Goal: Task Accomplishment & Management: Use online tool/utility

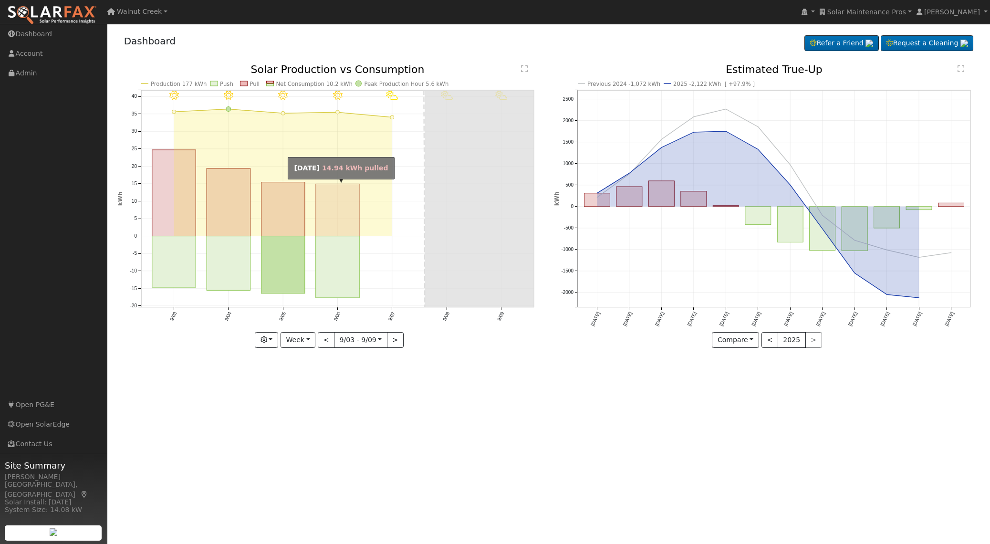
click at [341, 194] on rect "onclick=""" at bounding box center [338, 210] width 44 height 52
type input "[DATE]"
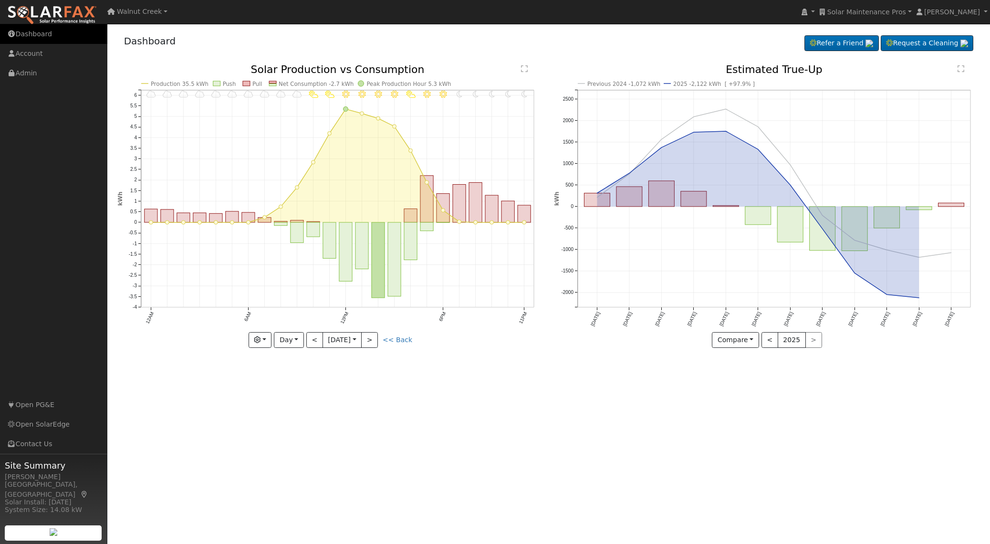
click at [34, 32] on link "Dashboard" at bounding box center [53, 34] width 107 height 20
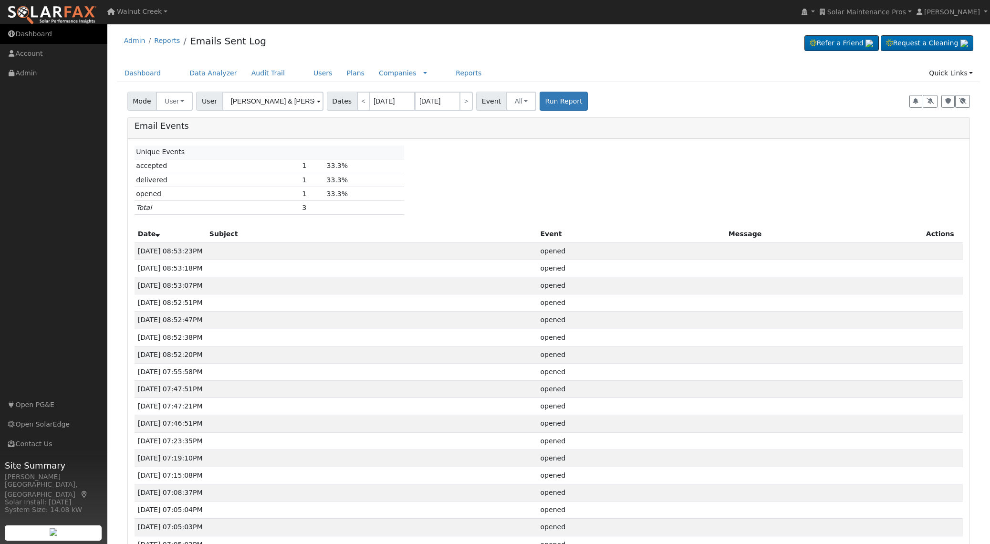
click at [39, 36] on link "Dashboard" at bounding box center [53, 34] width 107 height 20
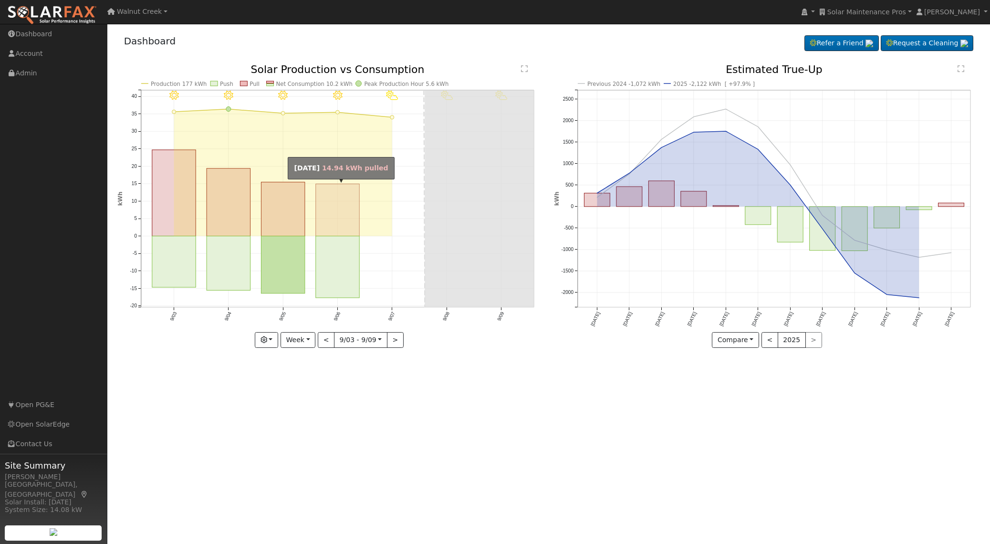
click at [318, 221] on rect "onclick=""" at bounding box center [338, 210] width 44 height 52
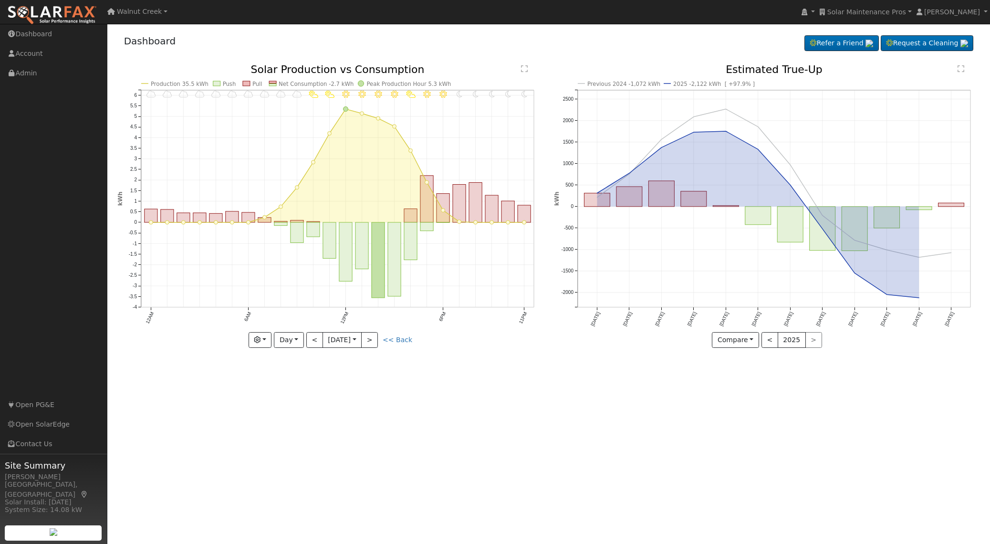
click at [399, 343] on link "<< Back" at bounding box center [398, 340] width 30 height 8
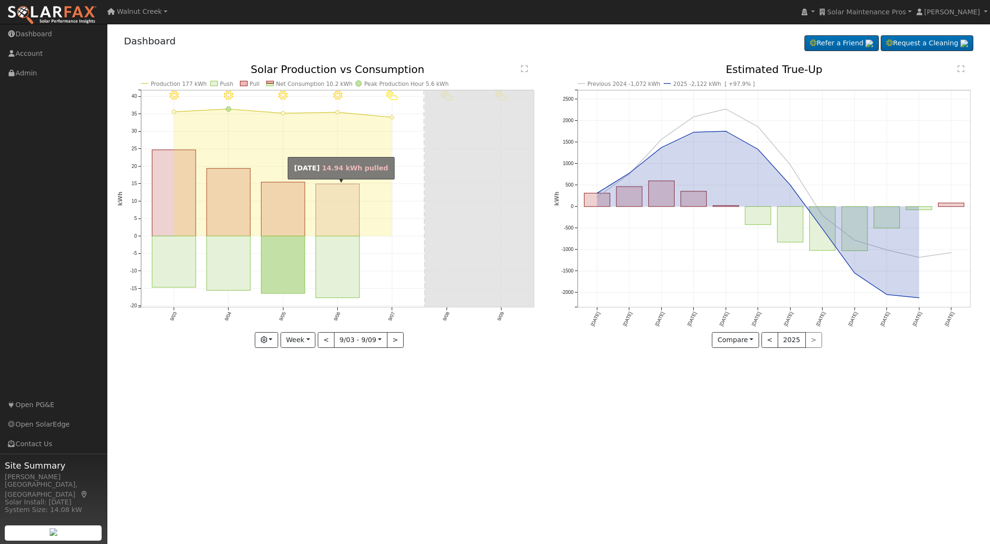
click at [345, 218] on rect "onclick=""" at bounding box center [338, 210] width 44 height 52
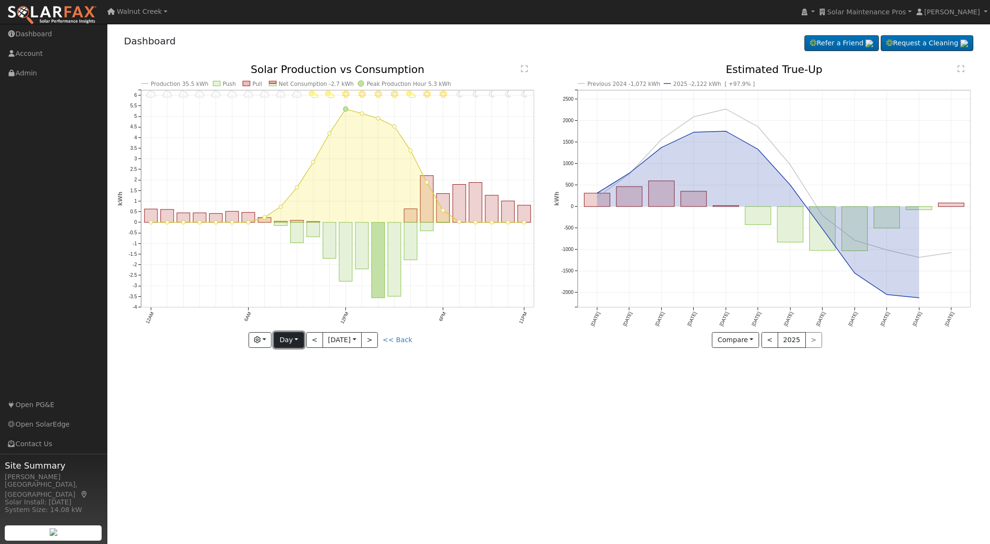
click at [296, 344] on button "Day" at bounding box center [289, 340] width 30 height 16
click at [297, 401] on link "Year" at bounding box center [307, 399] width 66 height 13
type input "2024-09-01"
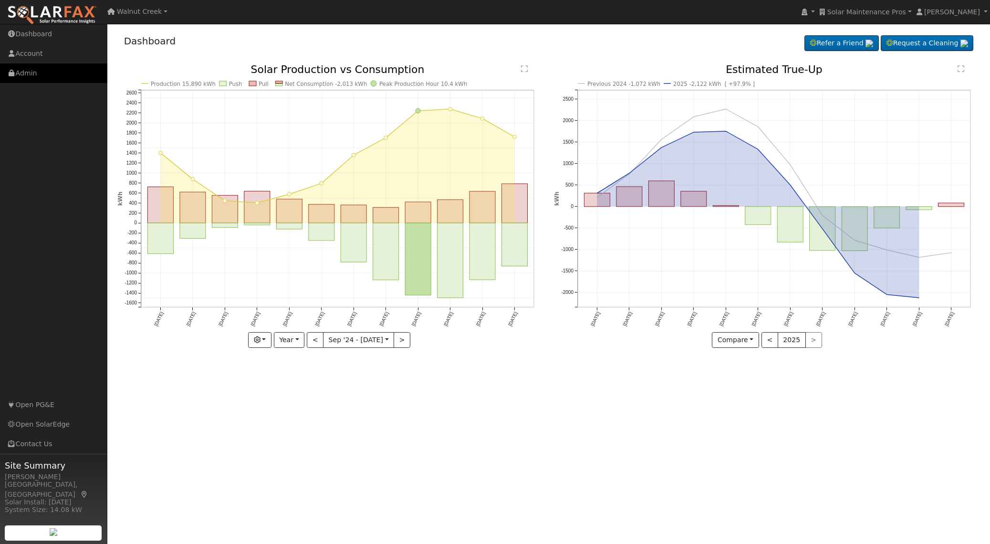
click at [26, 74] on link "Admin" at bounding box center [53, 73] width 107 height 20
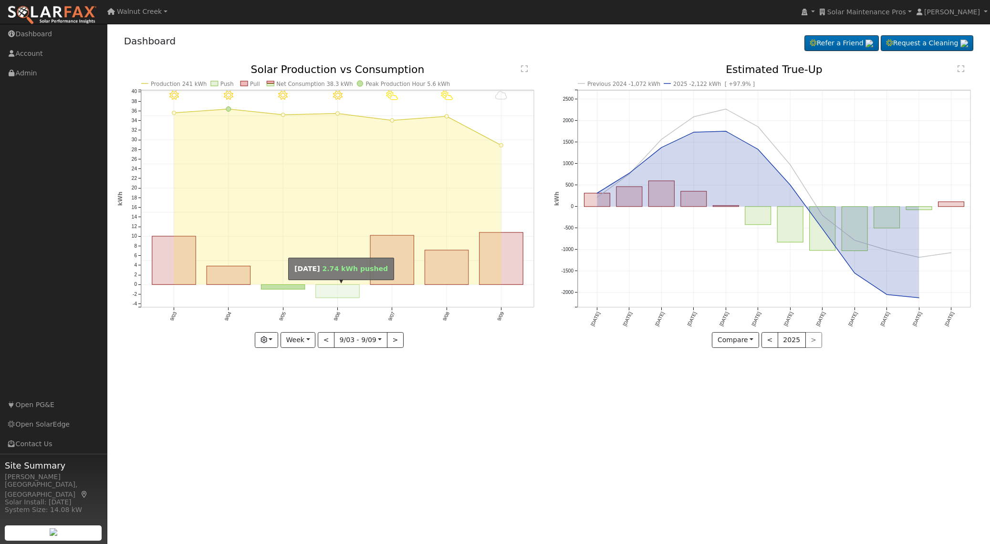
click at [322, 292] on rect "onclick=""" at bounding box center [338, 291] width 44 height 13
type input "[DATE]"
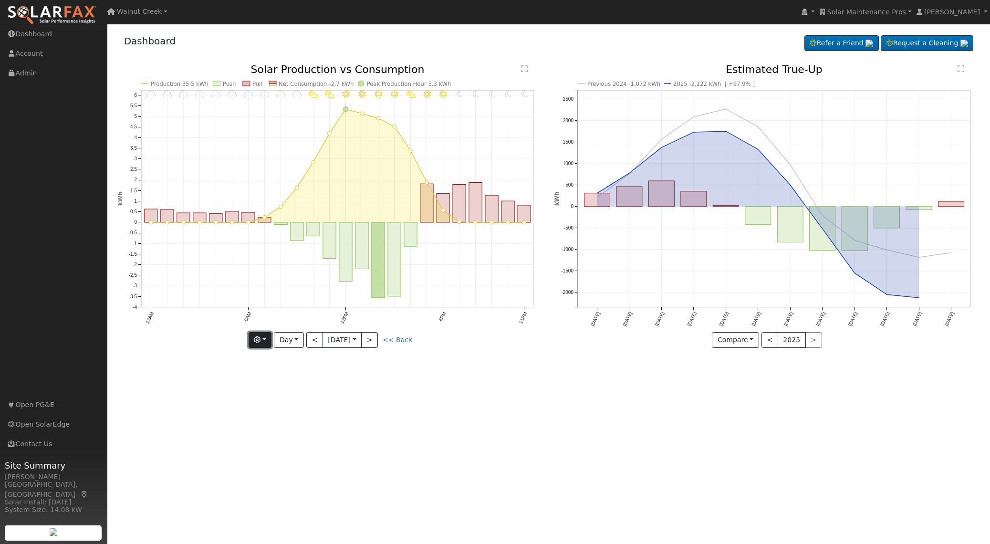
click at [269, 343] on button "button" at bounding box center [260, 340] width 23 height 16
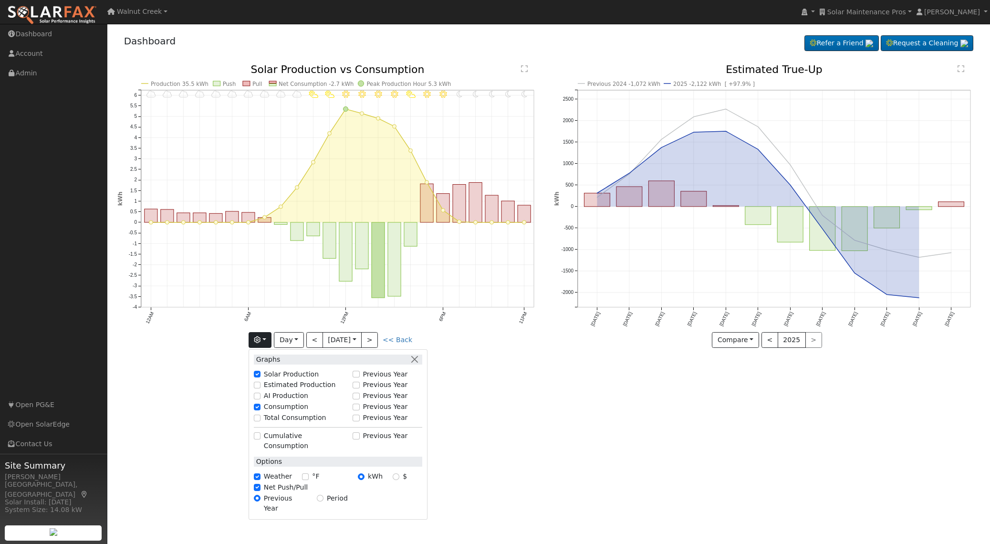
click at [286, 482] on label "Net Push/Pull" at bounding box center [286, 487] width 44 height 10
click at [260, 484] on input "Net Push/Pull" at bounding box center [257, 487] width 7 height 7
checkbox input "false"
drag, startPoint x: 546, startPoint y: 405, endPoint x: 461, endPoint y: 280, distance: 150.6
click at [546, 405] on div "User Profile First name Last name Email Email Notifications No Emails No Emails…" at bounding box center [548, 284] width 882 height 520
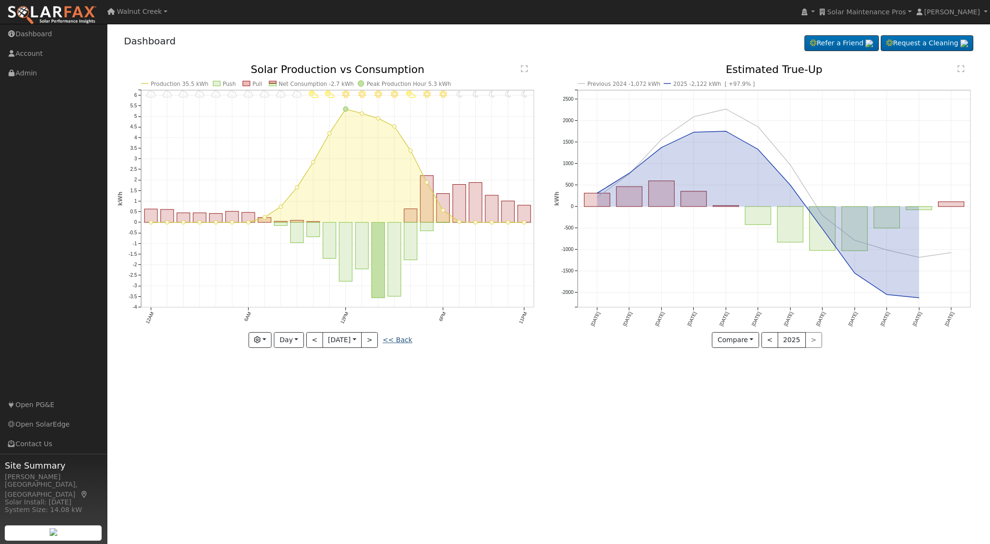
drag, startPoint x: 401, startPoint y: 340, endPoint x: 394, endPoint y: 333, distance: 9.1
click at [400, 340] on link "<< Back" at bounding box center [398, 340] width 30 height 8
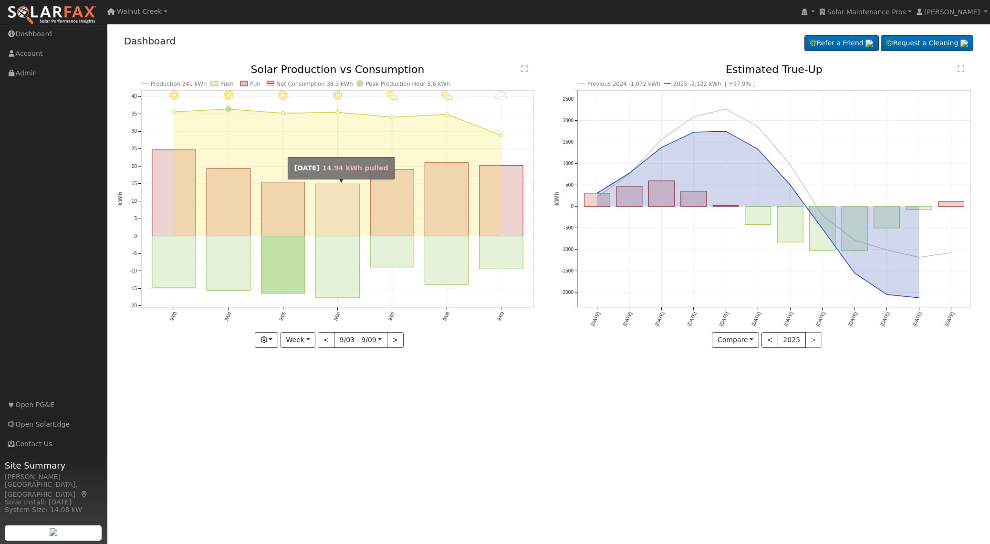
click at [340, 225] on rect "onclick=""" at bounding box center [338, 210] width 44 height 52
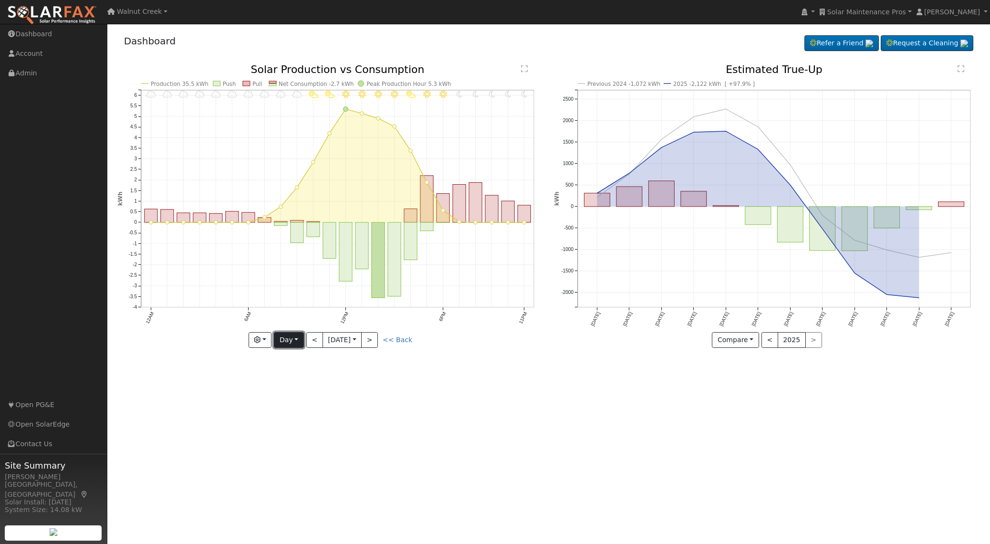
click at [289, 342] on button "Day" at bounding box center [289, 340] width 30 height 16
click at [306, 395] on link "Year" at bounding box center [307, 399] width 66 height 13
type input "2024-09-01"
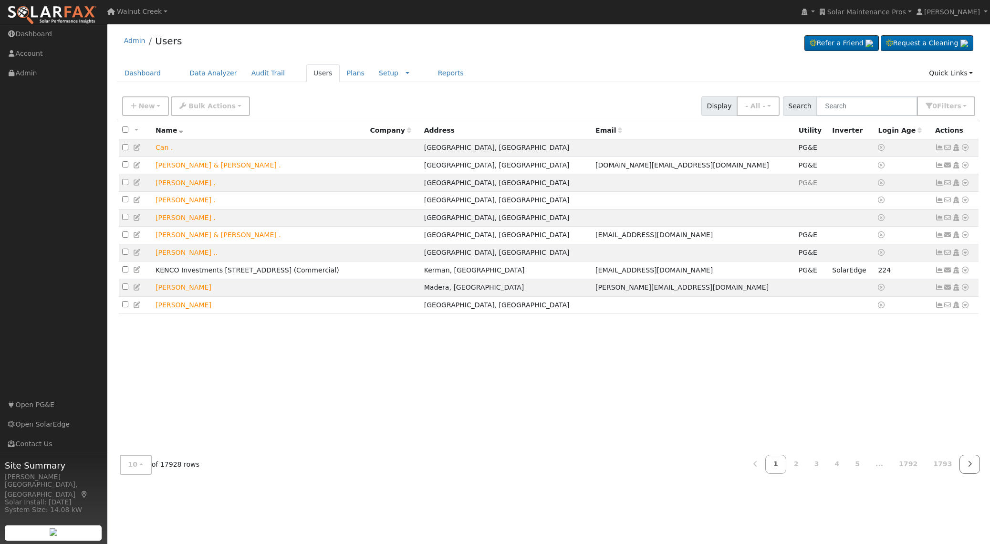
click at [972, 460] on icon at bounding box center [969, 463] width 4 height 7
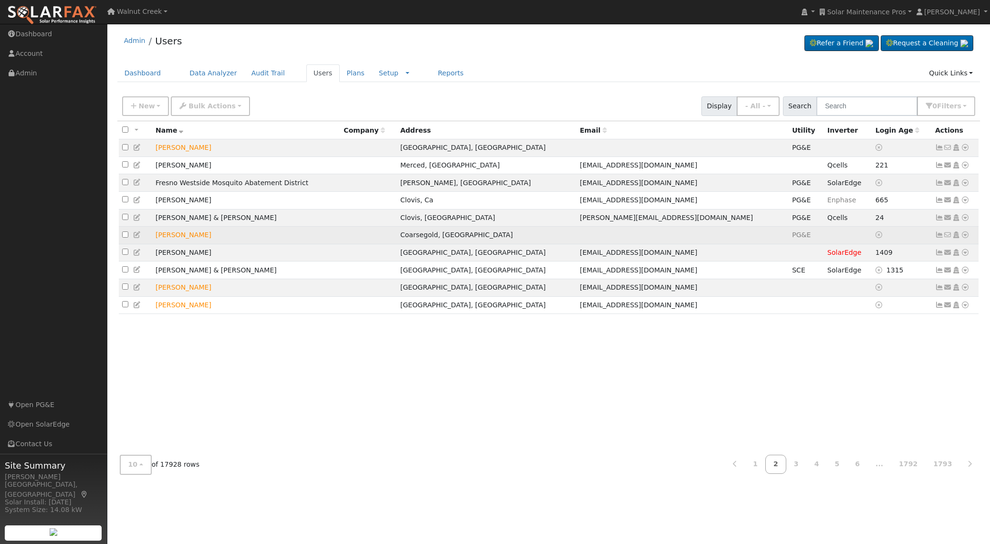
click at [965, 238] on icon at bounding box center [965, 234] width 9 height 7
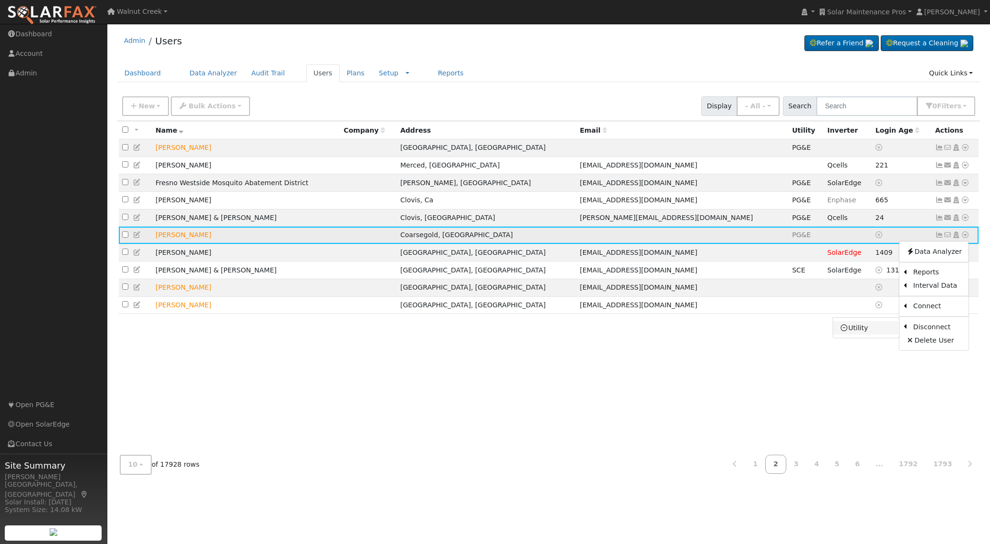
click at [876, 333] on link "Utility" at bounding box center [866, 327] width 66 height 13
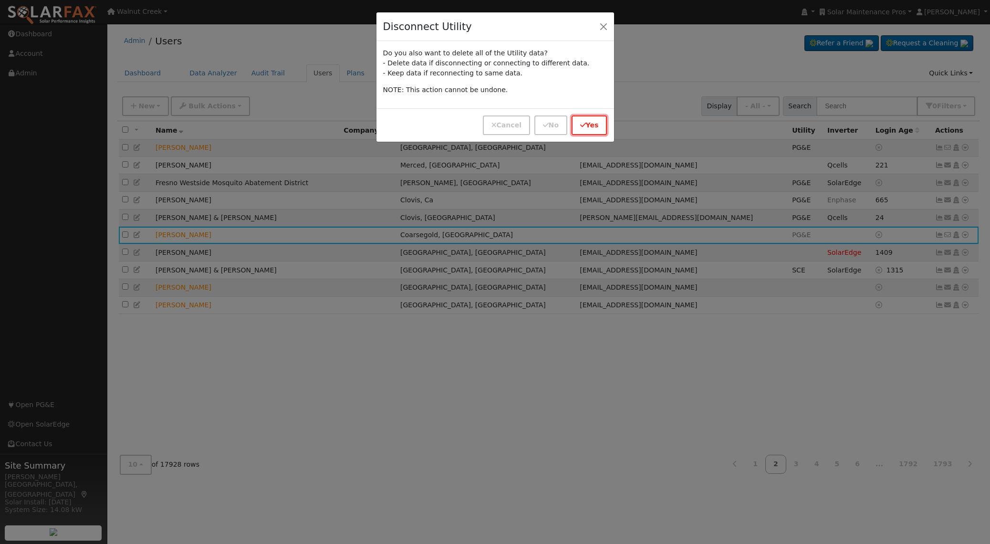
click at [588, 126] on button "Yes" at bounding box center [589, 125] width 36 height 20
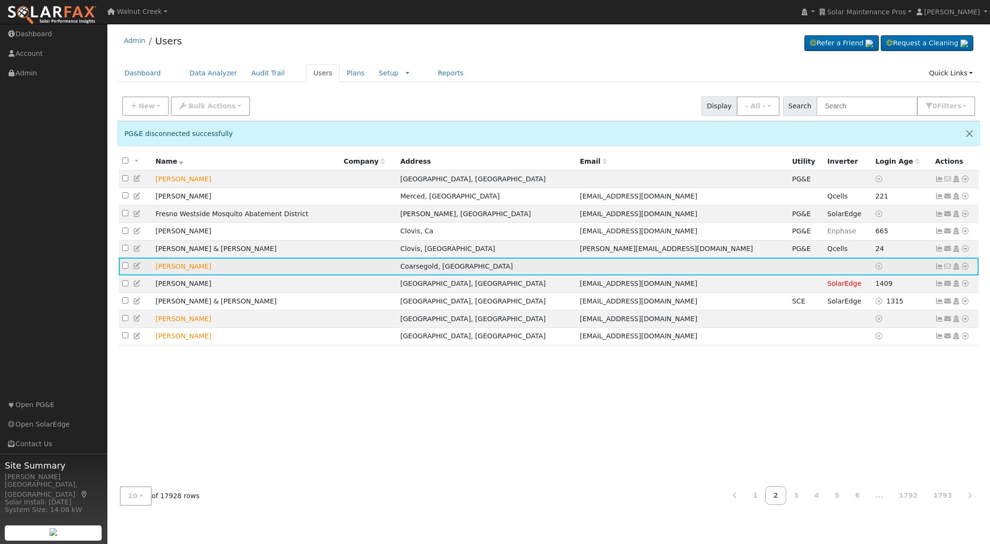
click at [965, 268] on icon at bounding box center [965, 266] width 9 height 7
click at [872, 321] on link "Import From CSV" at bounding box center [864, 317] width 70 height 13
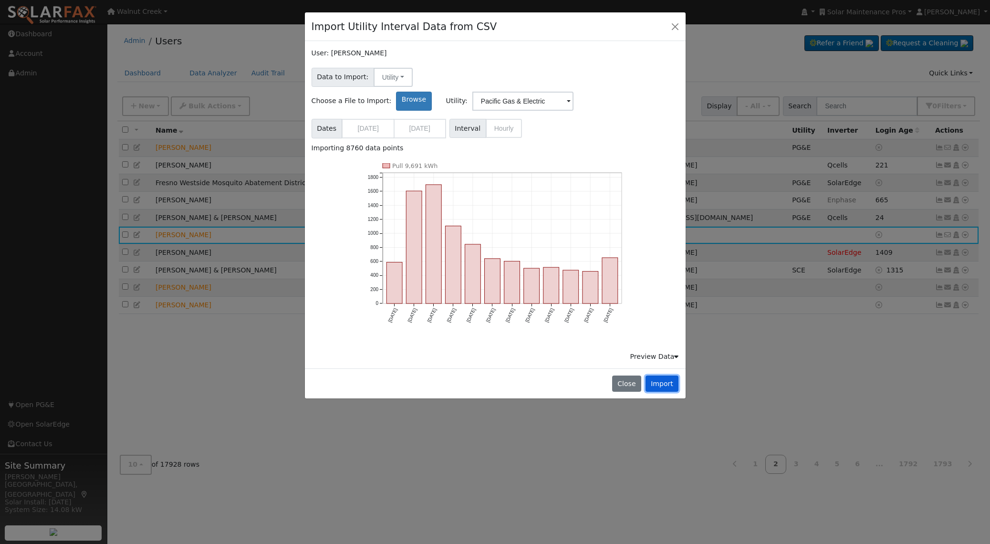
click at [673, 375] on button "Import" at bounding box center [661, 383] width 33 height 16
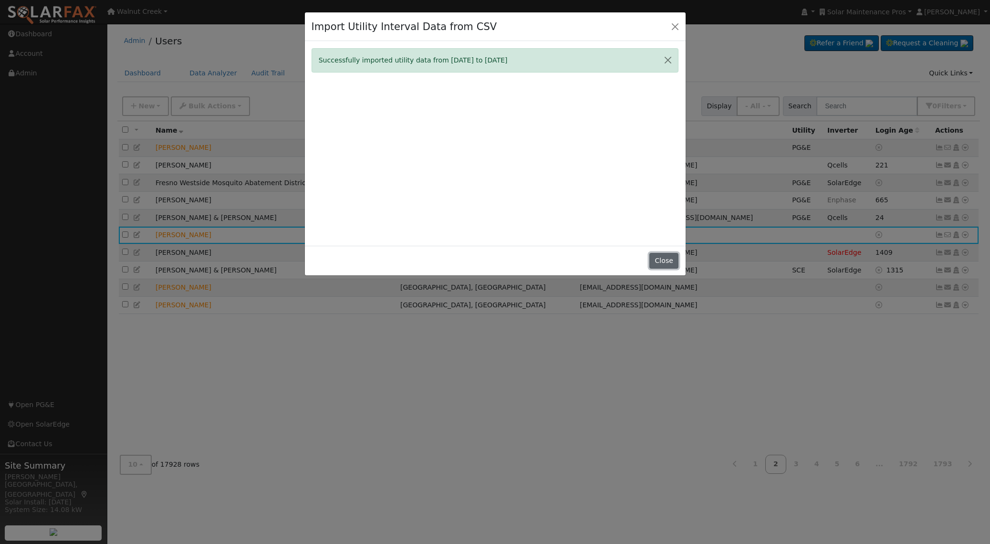
click at [664, 262] on button "Close" at bounding box center [663, 261] width 29 height 16
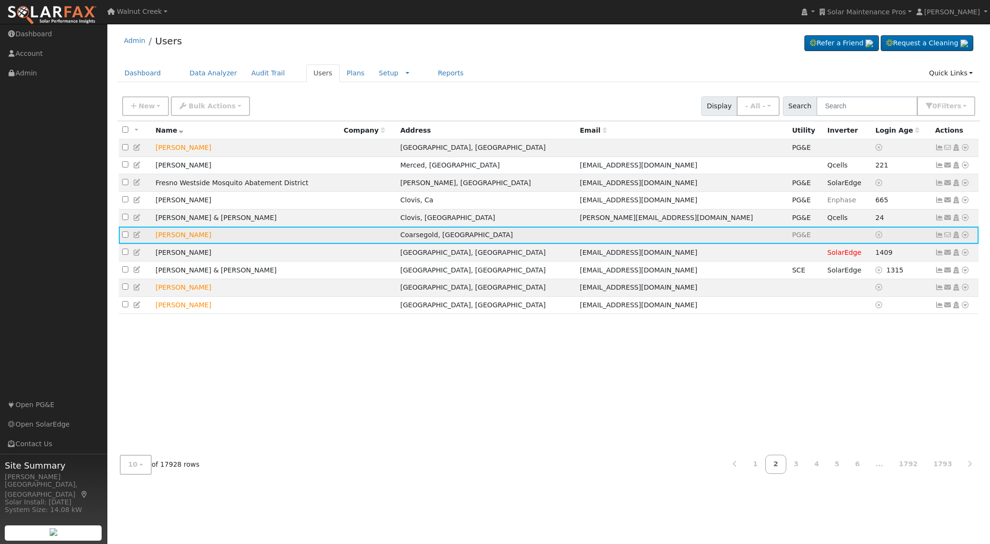
click at [964, 238] on icon at bounding box center [965, 234] width 9 height 7
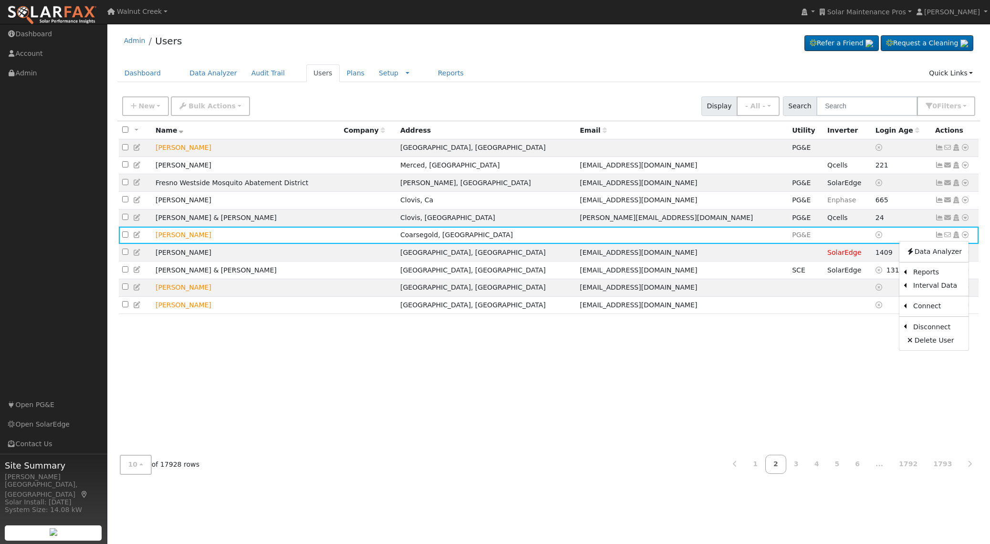
click at [957, 251] on link "Data Analyzer" at bounding box center [933, 251] width 69 height 13
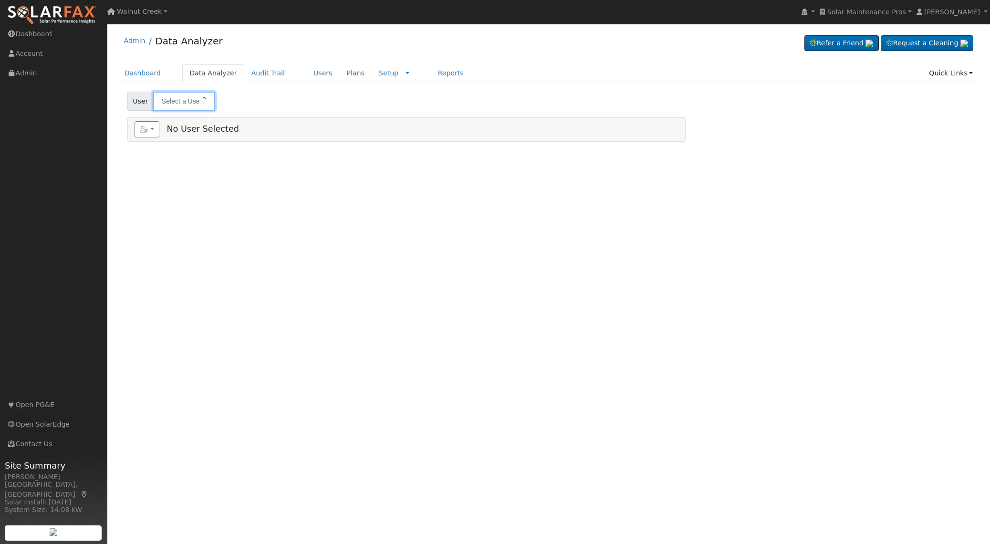
type input "[PERSON_NAME]"
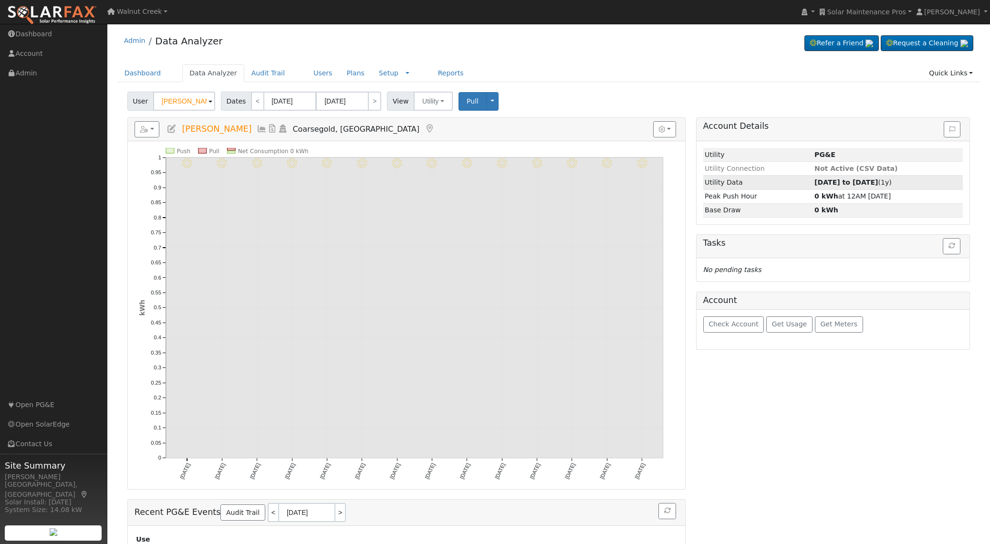
click at [878, 178] on strong "[DATE] to [DATE]" at bounding box center [845, 182] width 63 height 8
type input "[DATE]"
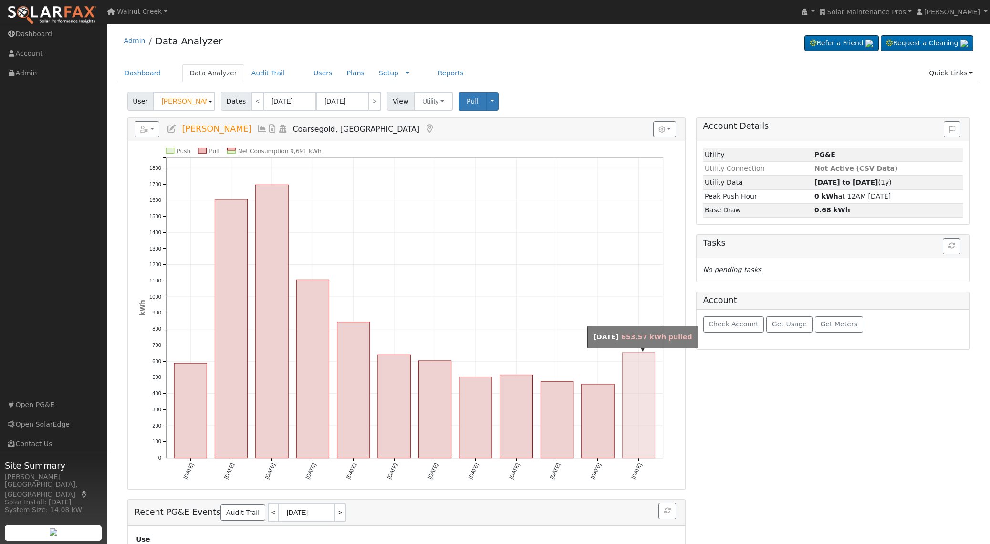
click at [632, 409] on rect "onclick=""" at bounding box center [638, 405] width 32 height 105
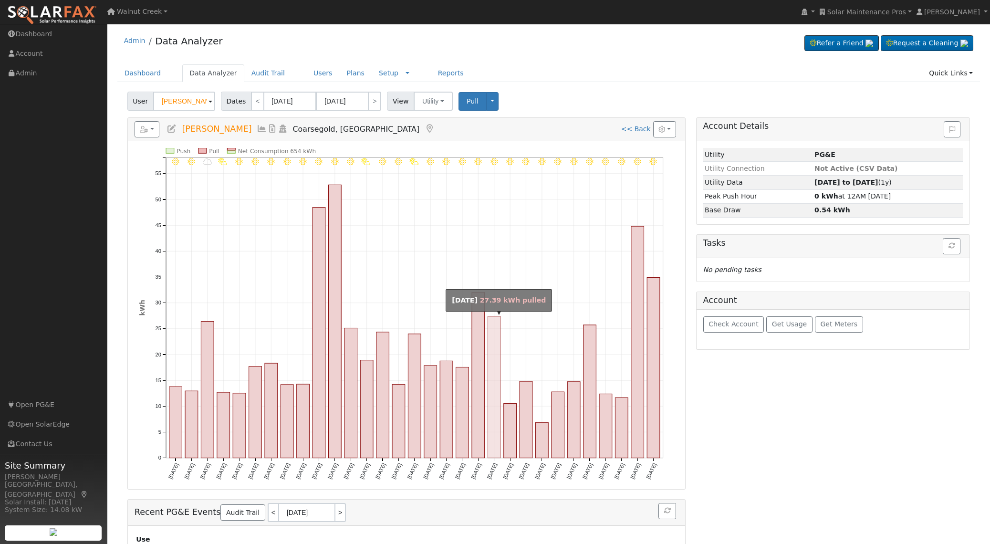
click at [497, 402] on rect "onclick=""" at bounding box center [494, 387] width 13 height 142
type input "[DATE]"
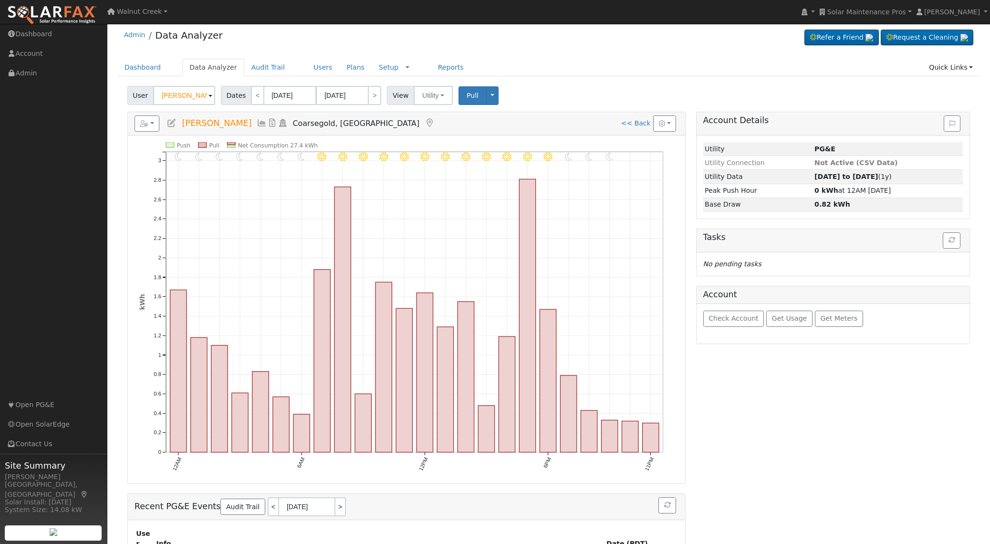
scroll to position [7, 0]
click at [151, 122] on button "button" at bounding box center [147, 122] width 25 height 16
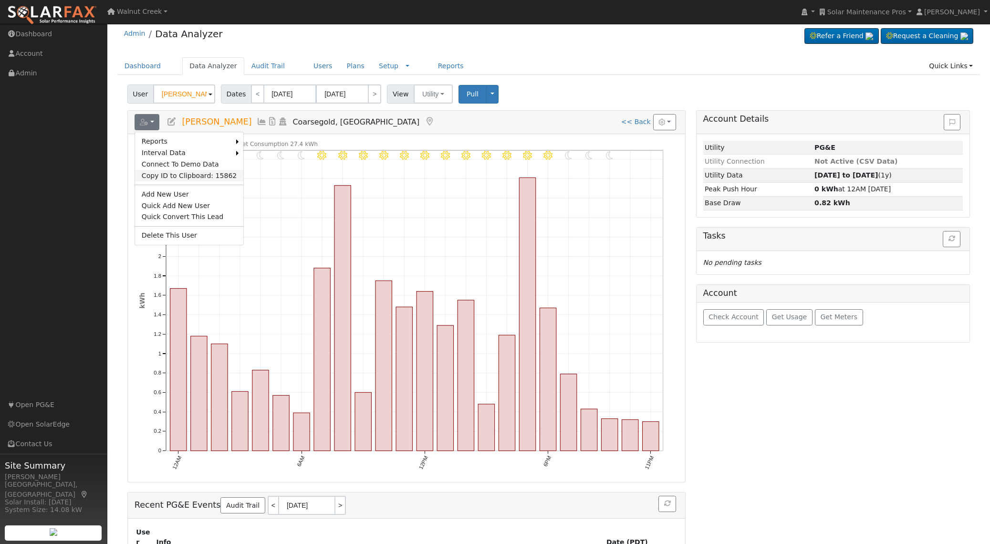
click at [173, 176] on link "Copy ID to Clipboard: 15862" at bounding box center [189, 175] width 109 height 11
